Goal: Contribute content: Add original content to the website for others to see

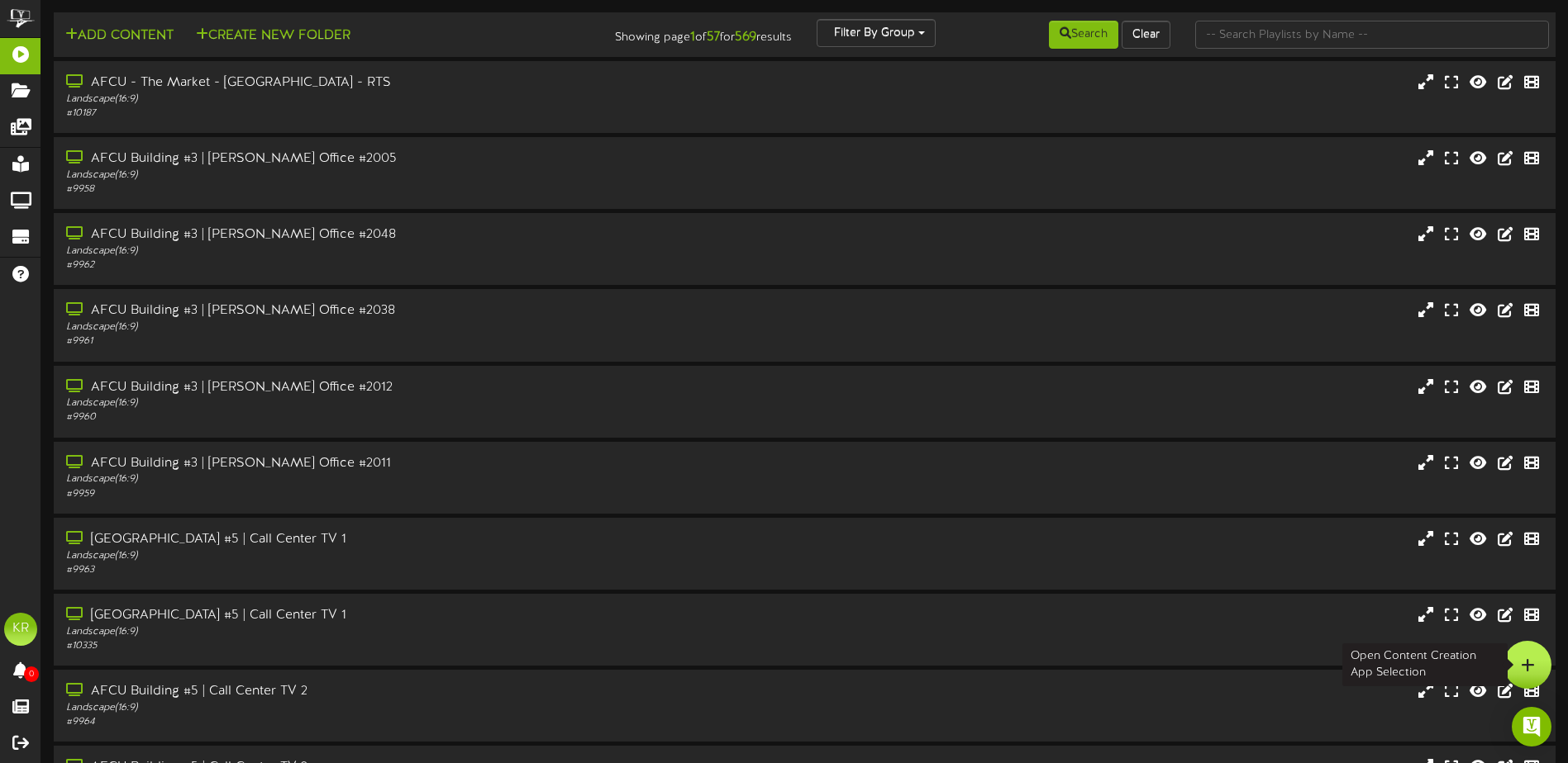
click at [1524, 661] on icon at bounding box center [1528, 664] width 14 height 15
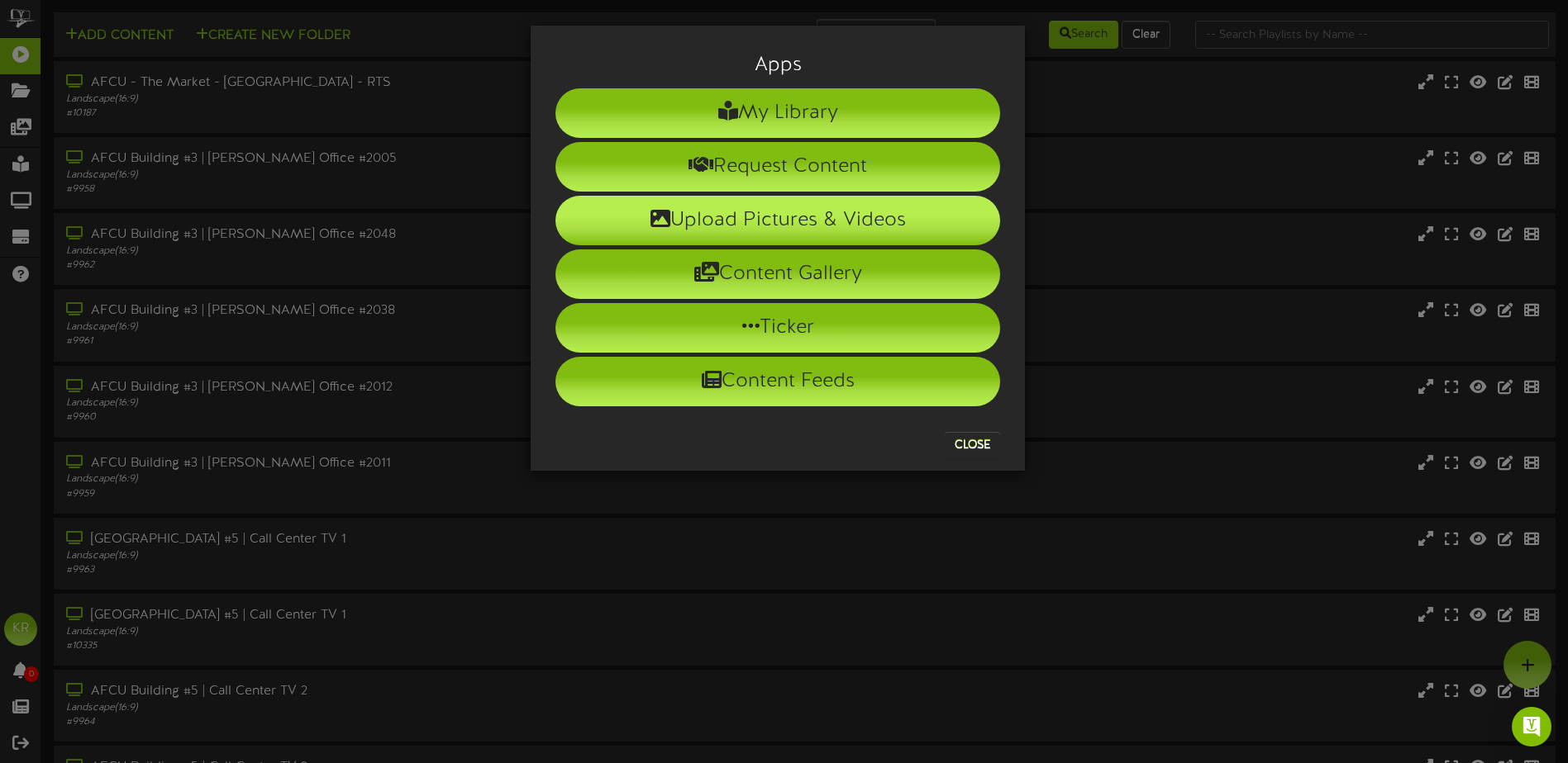
click at [674, 227] on li "Upload Pictures & Videos" at bounding box center [777, 220] width 445 height 50
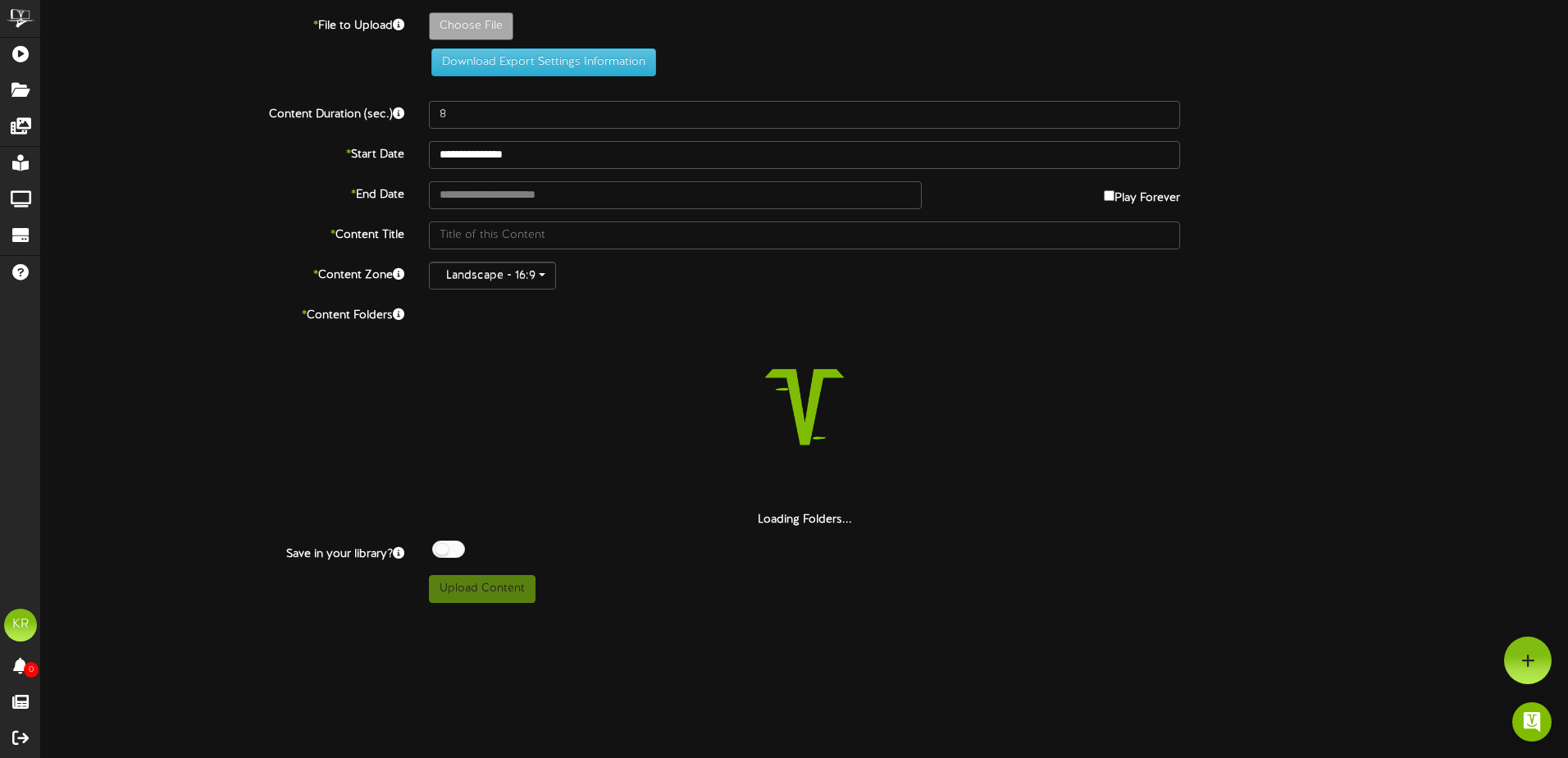
click at [461, 12] on label "Choose File" at bounding box center [471, 26] width 85 height 28
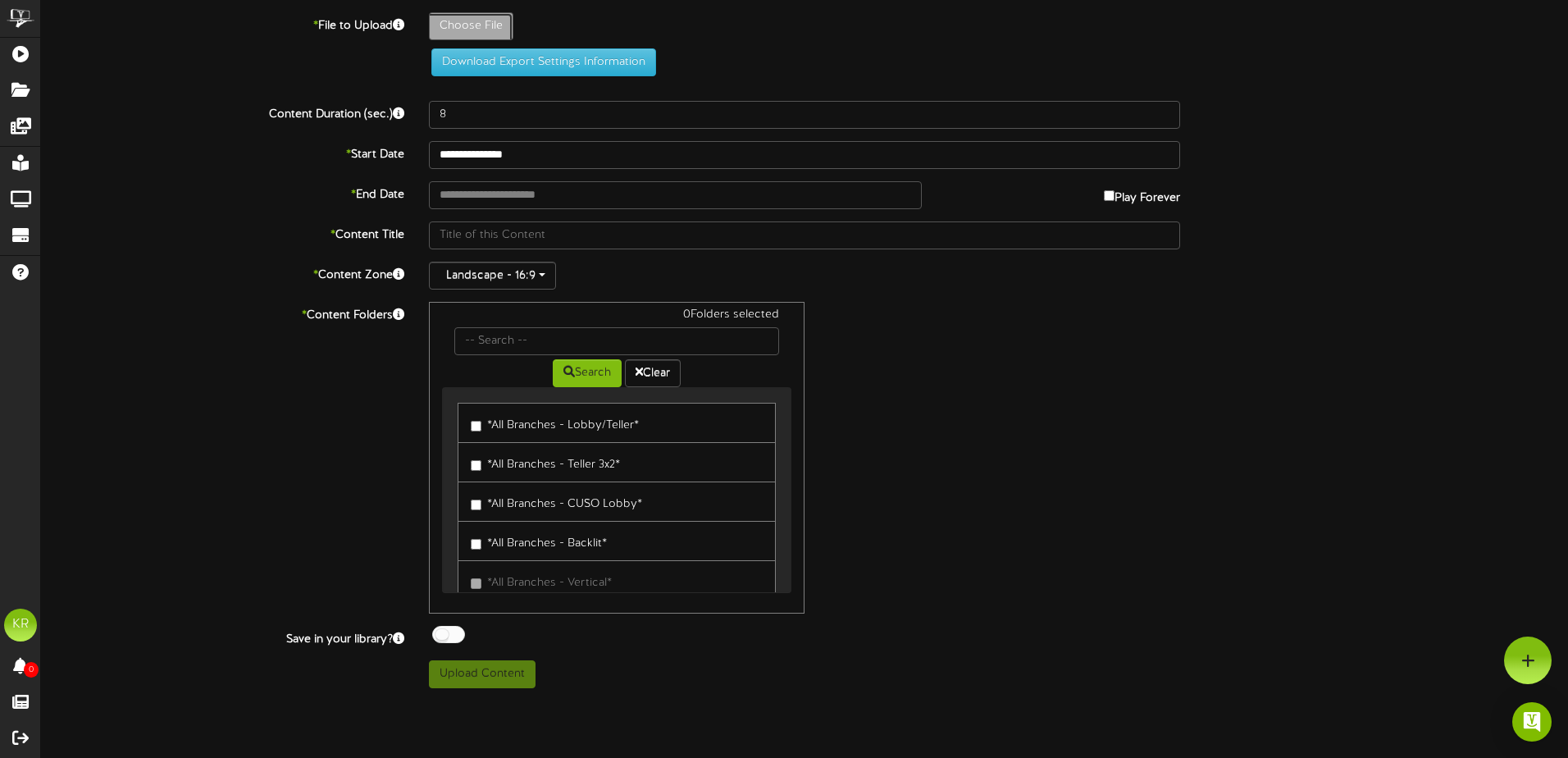
type input "**********"
type input "Nationalday08-11"
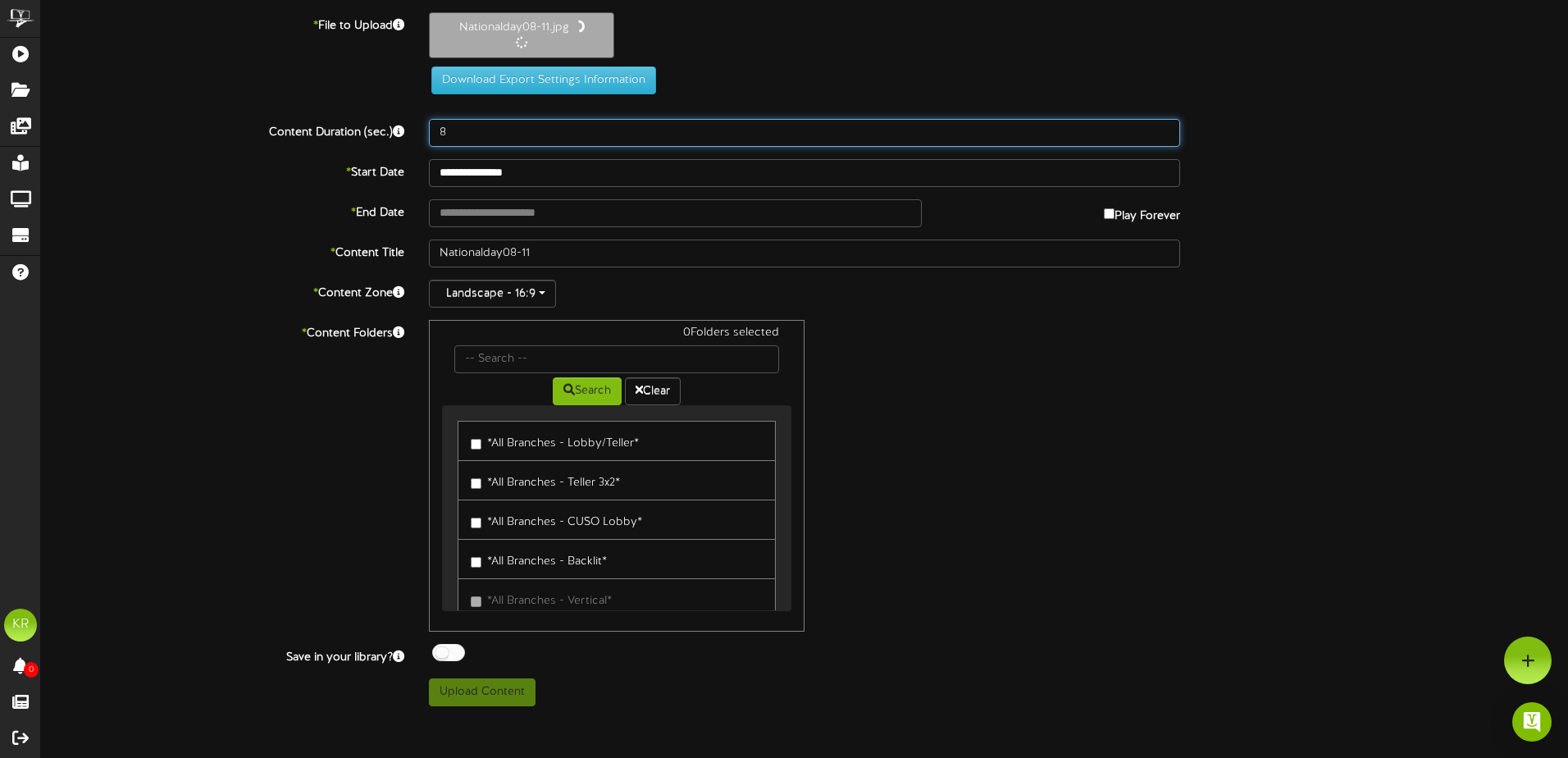
drag, startPoint x: 329, startPoint y: 131, endPoint x: 280, endPoint y: 138, distance: 49.5
click at [280, 137] on div "Content Duration (sec.) 8" at bounding box center [804, 133] width 1552 height 28
type input "30"
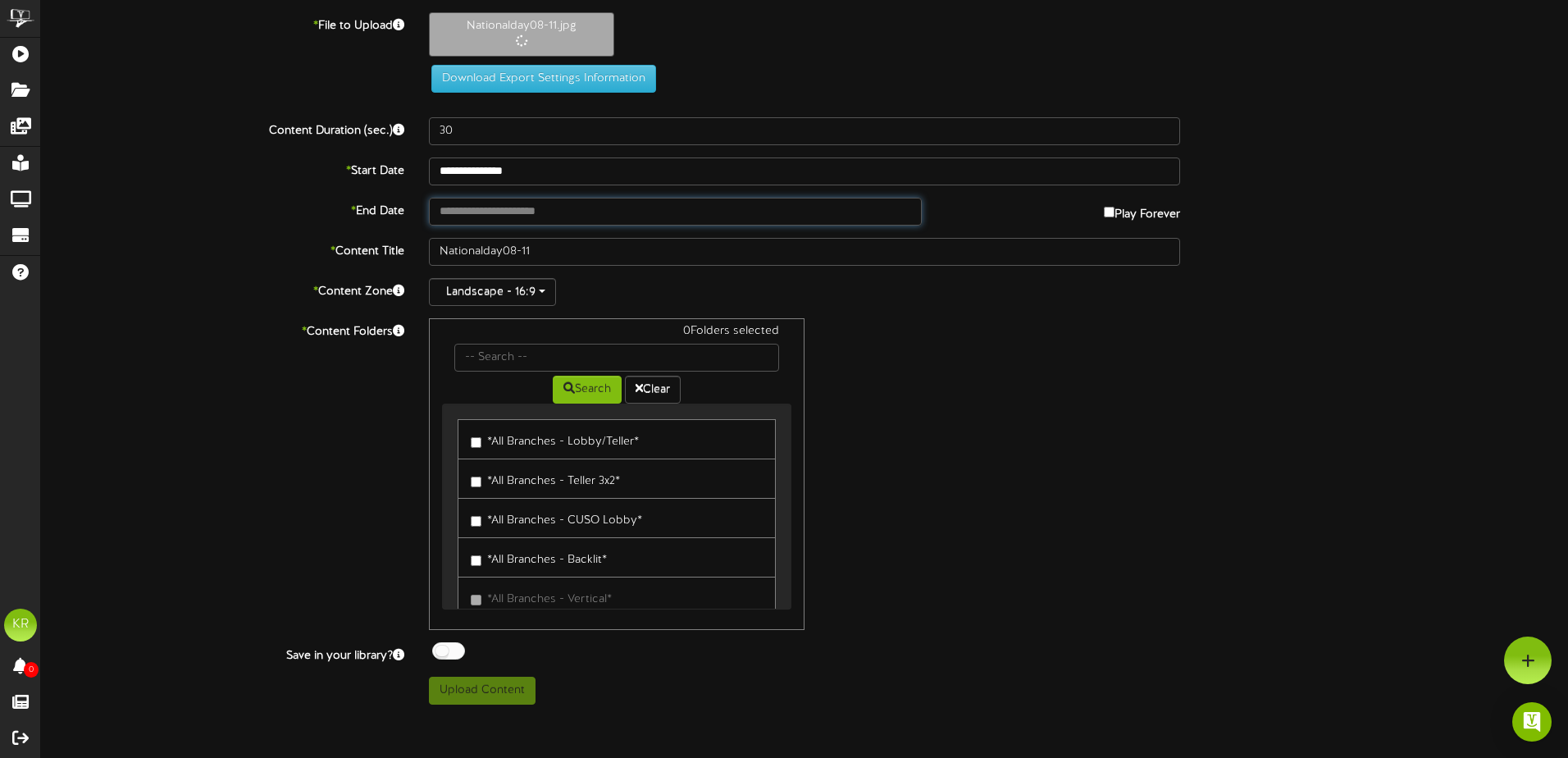
click at [473, 208] on input "text" at bounding box center [674, 211] width 493 height 28
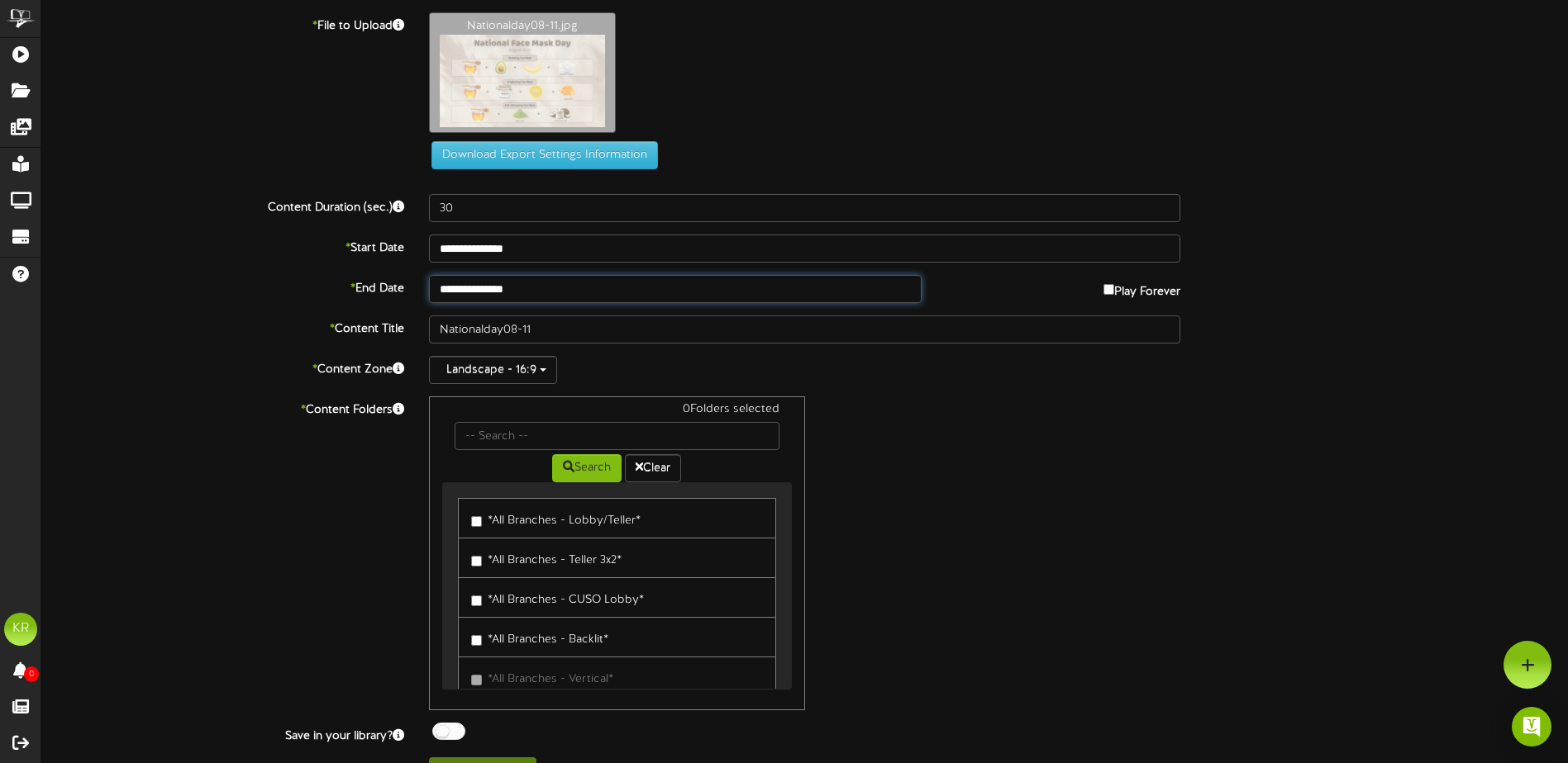
click at [511, 276] on input "**********" at bounding box center [675, 289] width 492 height 28
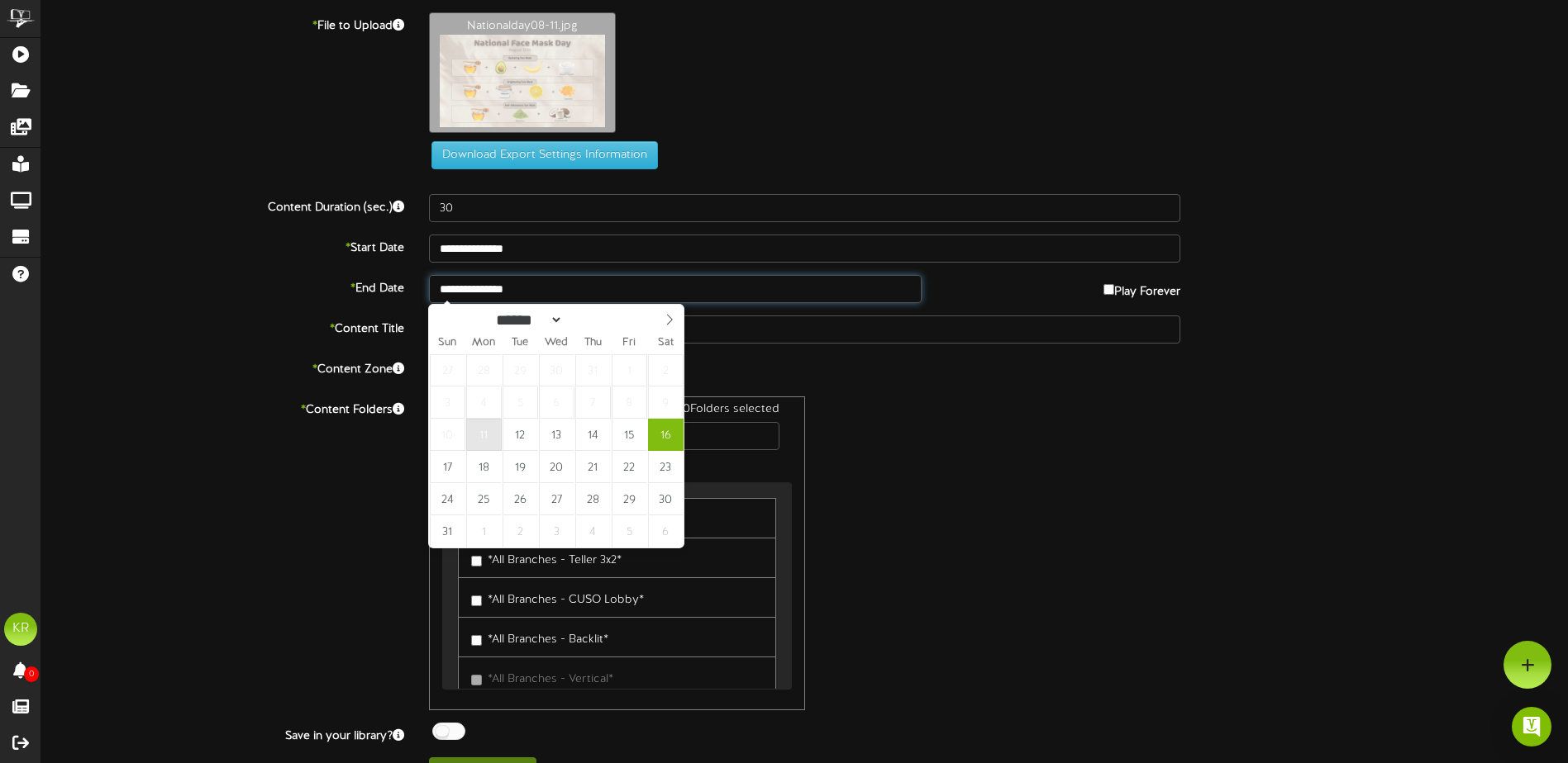
type input "**********"
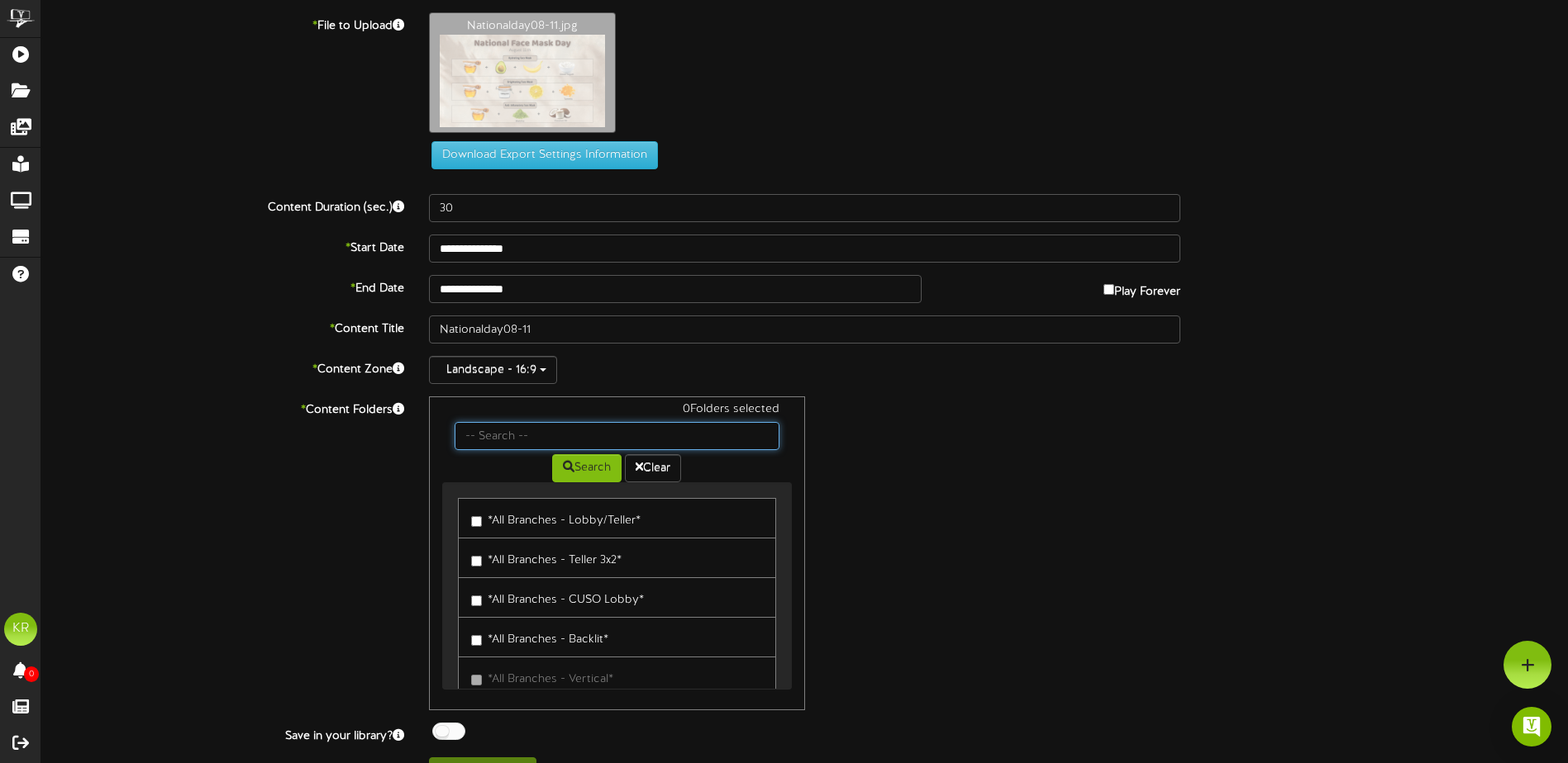
click at [513, 439] on input "text" at bounding box center [616, 436] width 324 height 28
type input "Center"
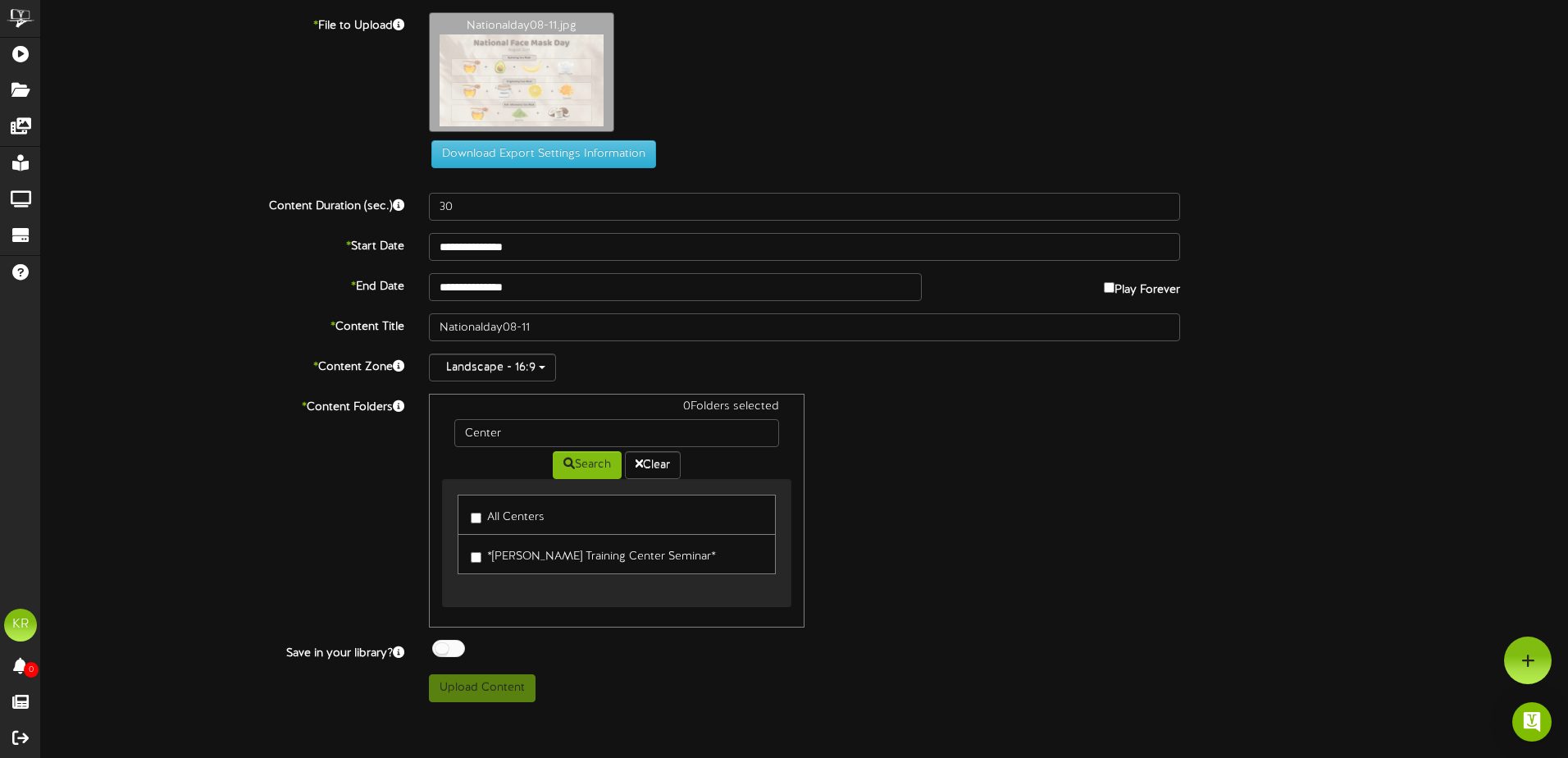
click at [503, 515] on label "All Centers" at bounding box center [507, 515] width 74 height 23
click at [453, 644] on div at bounding box center [448, 649] width 33 height 17
click at [500, 691] on button "Upload Content" at bounding box center [481, 689] width 106 height 28
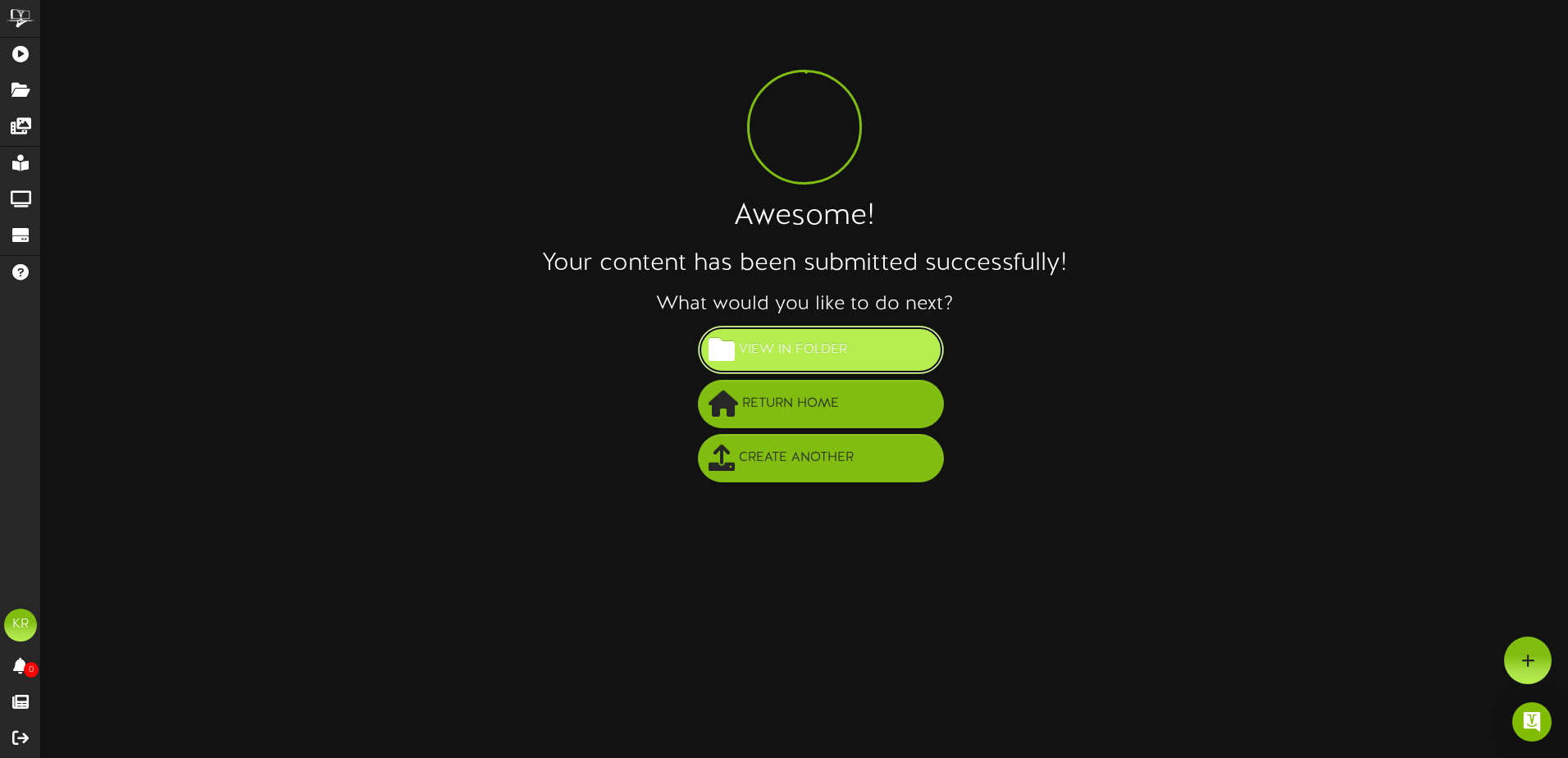
click at [785, 359] on span "View in Folder" at bounding box center [793, 349] width 116 height 27
